Goal: Information Seeking & Learning: Learn about a topic

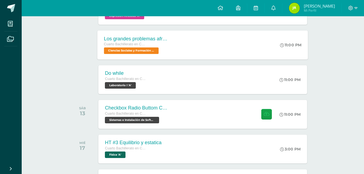
scroll to position [163, 0]
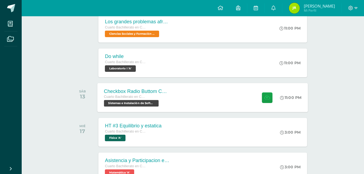
click at [188, 91] on div "Checkbox Radio Buttom Cajas de Selección Cuarto Bachillerato en CCLL con Orient…" at bounding box center [203, 97] width 211 height 29
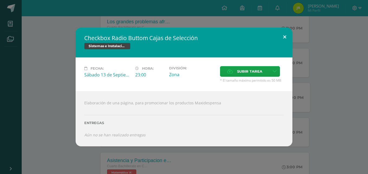
click at [284, 41] on button at bounding box center [284, 37] width 15 height 18
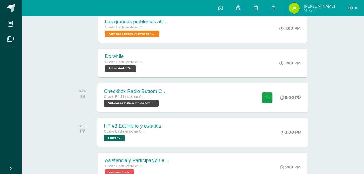
click at [185, 122] on div "HT #3 Equilibrio y estatica Cuarto Bachillerato en CCLL con Orientación en Comp…" at bounding box center [203, 132] width 211 height 29
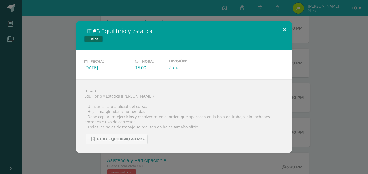
click at [281, 36] on button at bounding box center [284, 30] width 15 height 18
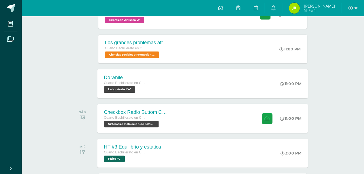
scroll to position [136, 0]
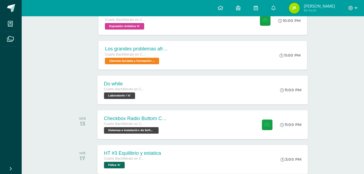
click at [212, 99] on div "Do while Cuarto Bachillerato en CCLL con Orientación en Computación Laboratorio…" at bounding box center [203, 89] width 211 height 29
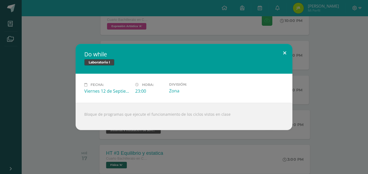
click at [280, 54] on button at bounding box center [284, 53] width 15 height 18
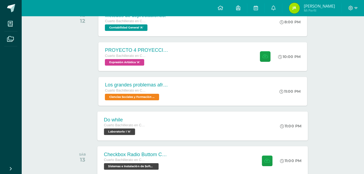
scroll to position [108, 0]
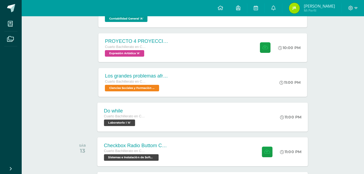
click at [193, 115] on div "Do while Cuarto Bachillerato en CCLL con Orientación en Computación Laboratorio…" at bounding box center [203, 116] width 211 height 29
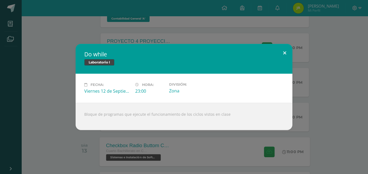
click at [288, 52] on button at bounding box center [284, 53] width 15 height 18
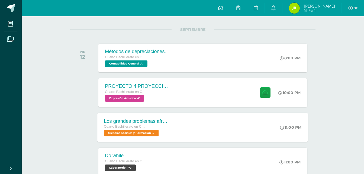
scroll to position [54, 0]
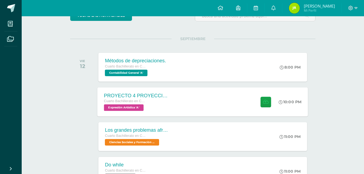
click at [195, 102] on div "PROYECTO 4 PROYECCION 2 Cuarto Bachillerato en CCLL con Orientación en Computac…" at bounding box center [203, 101] width 211 height 29
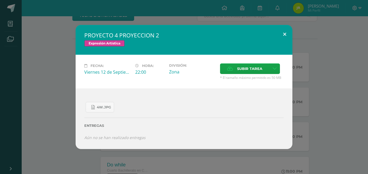
click at [287, 39] on button at bounding box center [284, 34] width 15 height 18
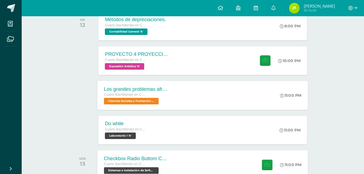
scroll to position [108, 0]
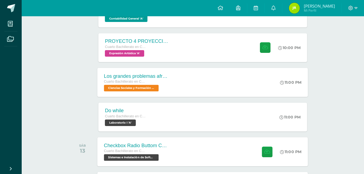
drag, startPoint x: 185, startPoint y: 92, endPoint x: 176, endPoint y: 93, distance: 9.3
click at [185, 92] on div "Los grandes problemas afrontados Cuarto Bachillerato en CCLL con Orientación en…" at bounding box center [203, 82] width 211 height 29
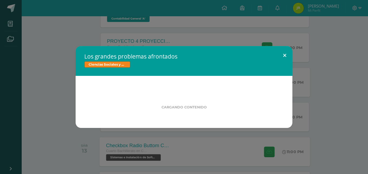
click at [287, 58] on button at bounding box center [284, 55] width 15 height 18
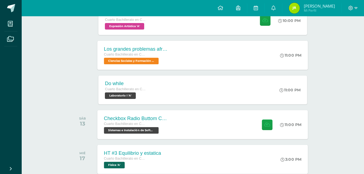
scroll to position [163, 0]
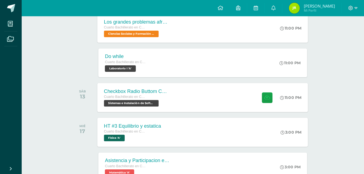
click at [233, 75] on div "Do while Cuarto Bachillerato en CCLL con Orientación en Computación Laboratorio…" at bounding box center [203, 62] width 211 height 29
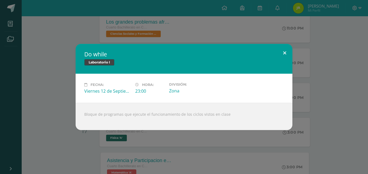
click at [280, 54] on button at bounding box center [284, 53] width 15 height 18
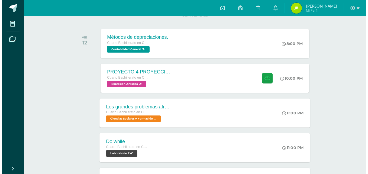
scroll to position [81, 0]
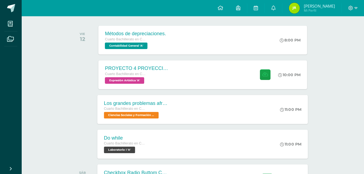
click at [185, 118] on div "Los grandes problemas afrontados Cuarto Bachillerato en CCLL con Orientación en…" at bounding box center [203, 109] width 211 height 29
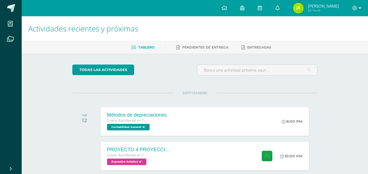
scroll to position [81, 0]
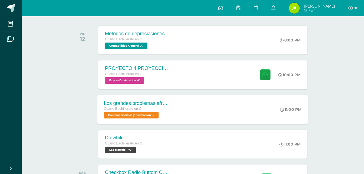
click at [184, 111] on div "Los grandes problemas afrontados Cuarto Bachillerato en CCLL con Orientación en…" at bounding box center [203, 109] width 211 height 29
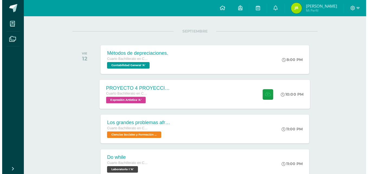
scroll to position [81, 0]
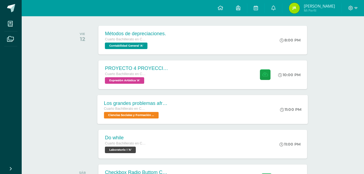
click at [192, 101] on div "Los grandes problemas afrontados Cuarto Bachillerato en CCLL con Orientación en…" at bounding box center [203, 109] width 211 height 29
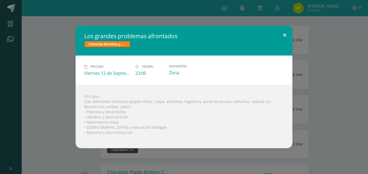
click at [285, 32] on button at bounding box center [284, 35] width 15 height 18
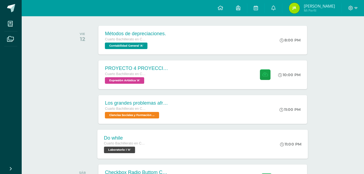
click at [168, 130] on div "Do while Cuarto Bachillerato en CCLL con Orientación en Computación Laboratorio…" at bounding box center [203, 144] width 211 height 29
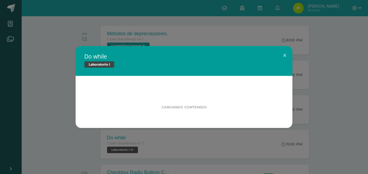
click at [166, 104] on div "Cargando contenido" at bounding box center [184, 101] width 182 height 16
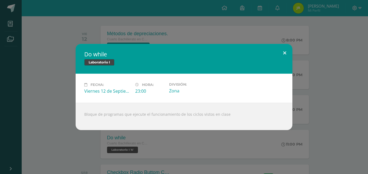
click at [290, 49] on button at bounding box center [284, 53] width 15 height 18
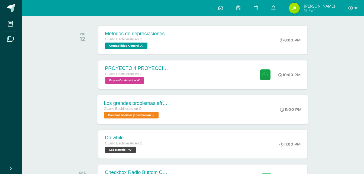
click at [229, 109] on div "Los grandes problemas afrontados Cuarto Bachillerato en CCLL con Orientación en…" at bounding box center [203, 109] width 211 height 29
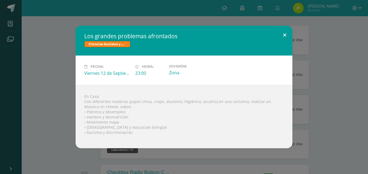
click at [284, 32] on button at bounding box center [284, 35] width 15 height 18
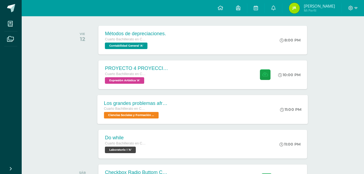
click at [145, 104] on div "Los grandes problemas afrontados" at bounding box center [137, 103] width 66 height 6
